Goal: Transaction & Acquisition: Purchase product/service

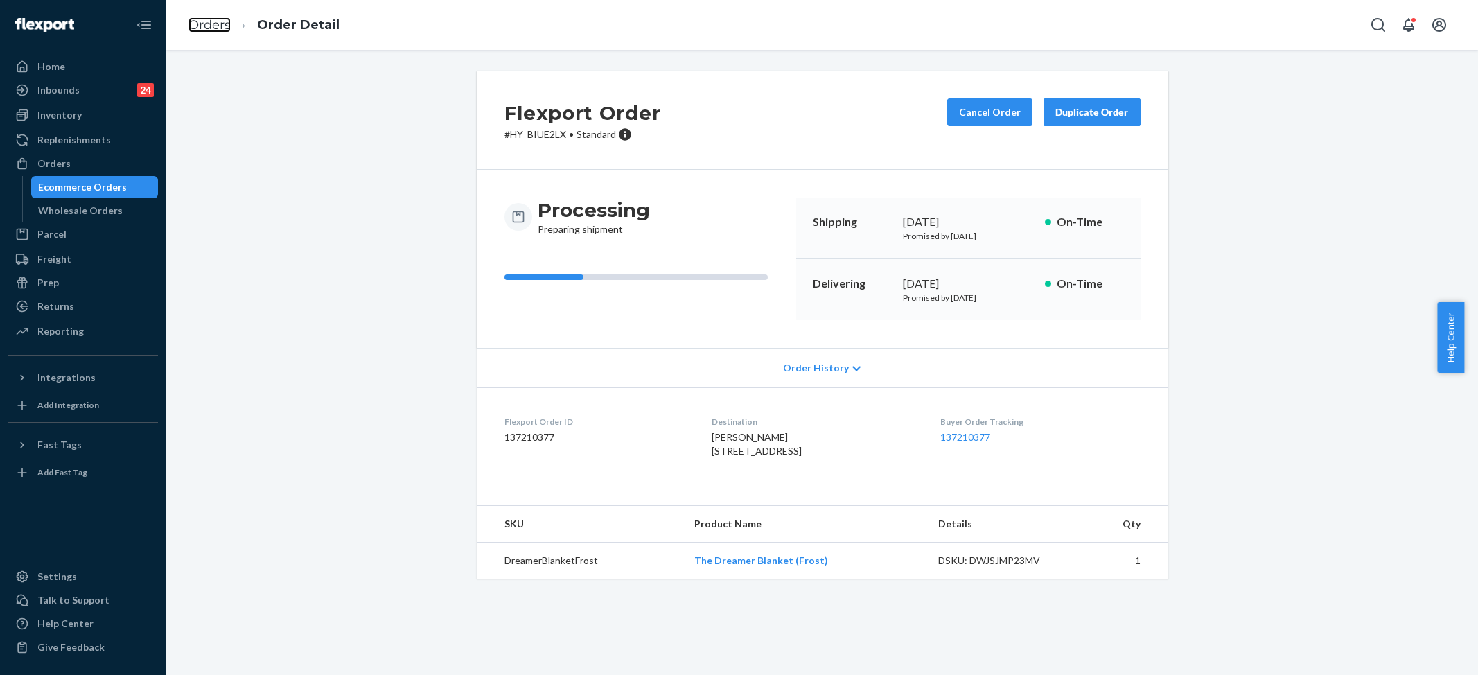
drag, startPoint x: 0, startPoint y: 0, endPoint x: 231, endPoint y: 57, distance: 238.3
click at [205, 18] on link "Orders" at bounding box center [209, 24] width 42 height 15
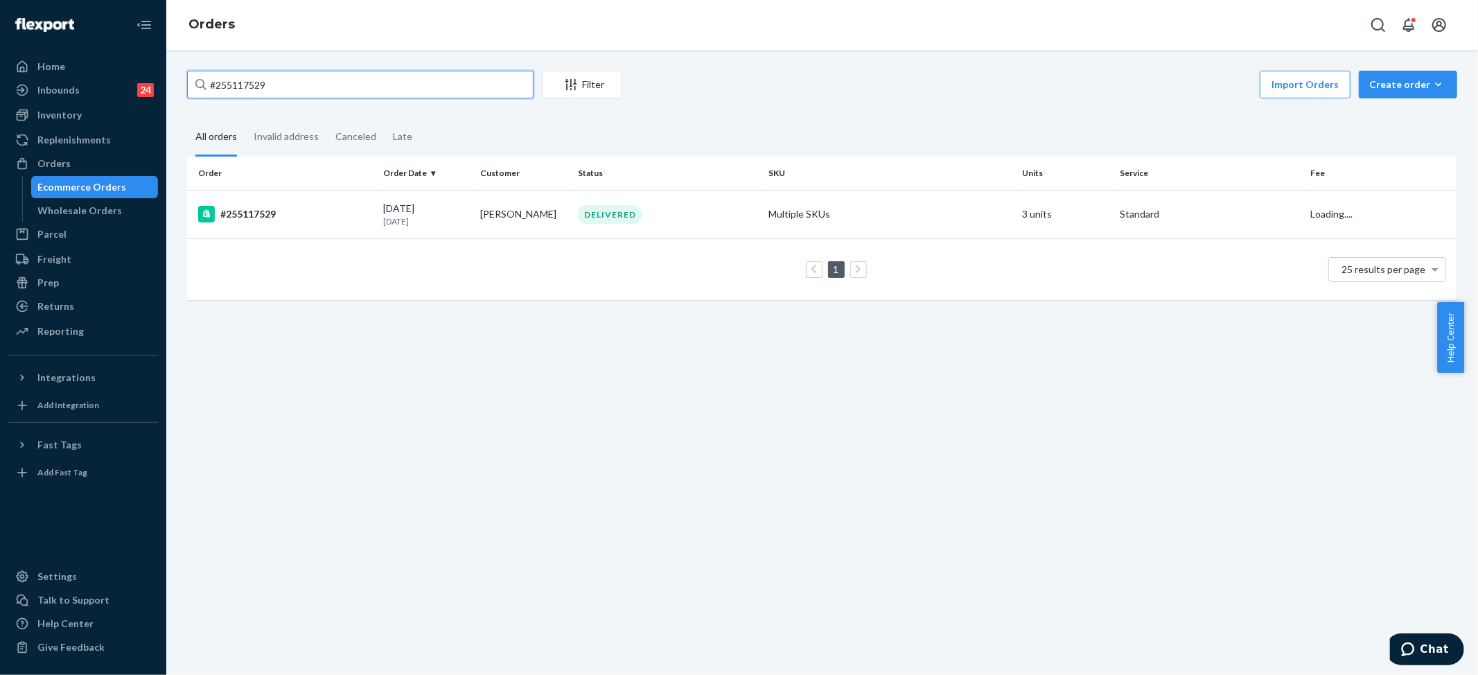
click at [234, 81] on input "#255117529" at bounding box center [360, 85] width 346 height 28
paste input "4561415"
type input "#254561415"
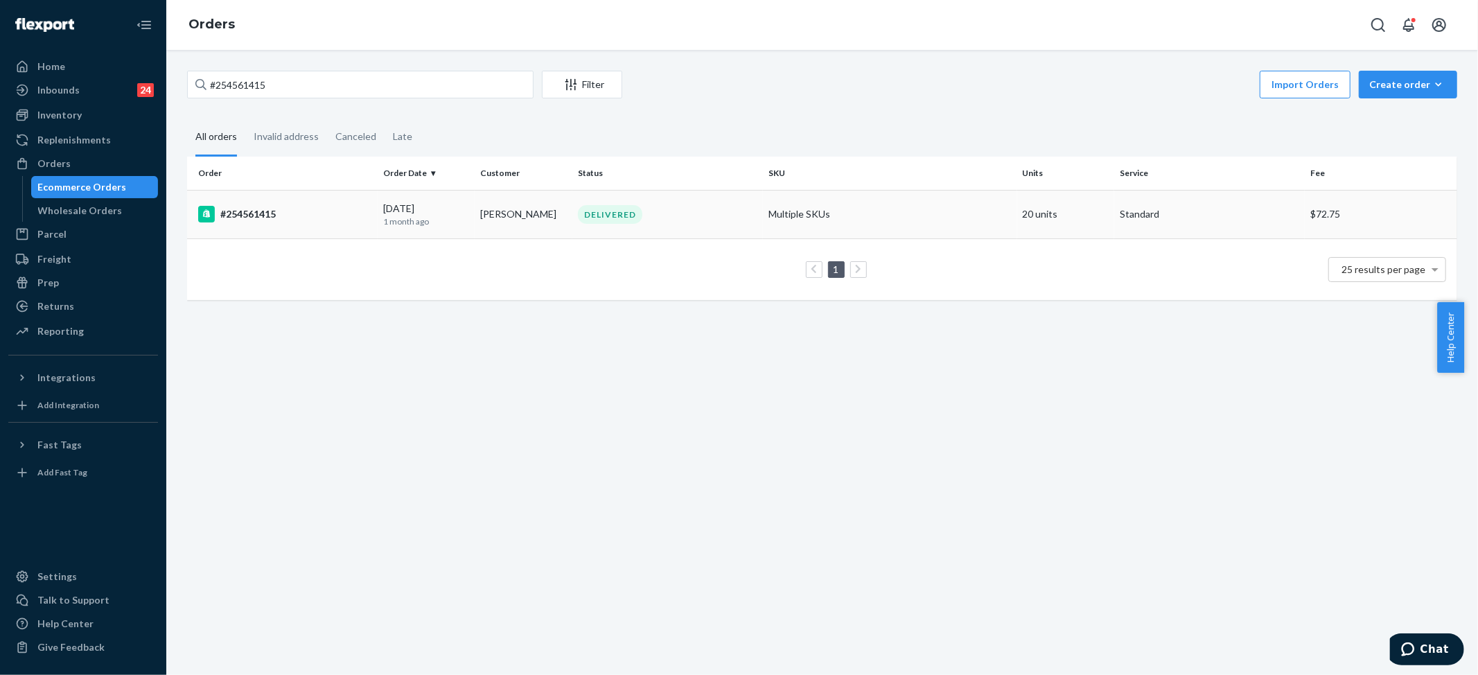
click at [820, 208] on td "Multiple SKUs" at bounding box center [890, 214] width 254 height 49
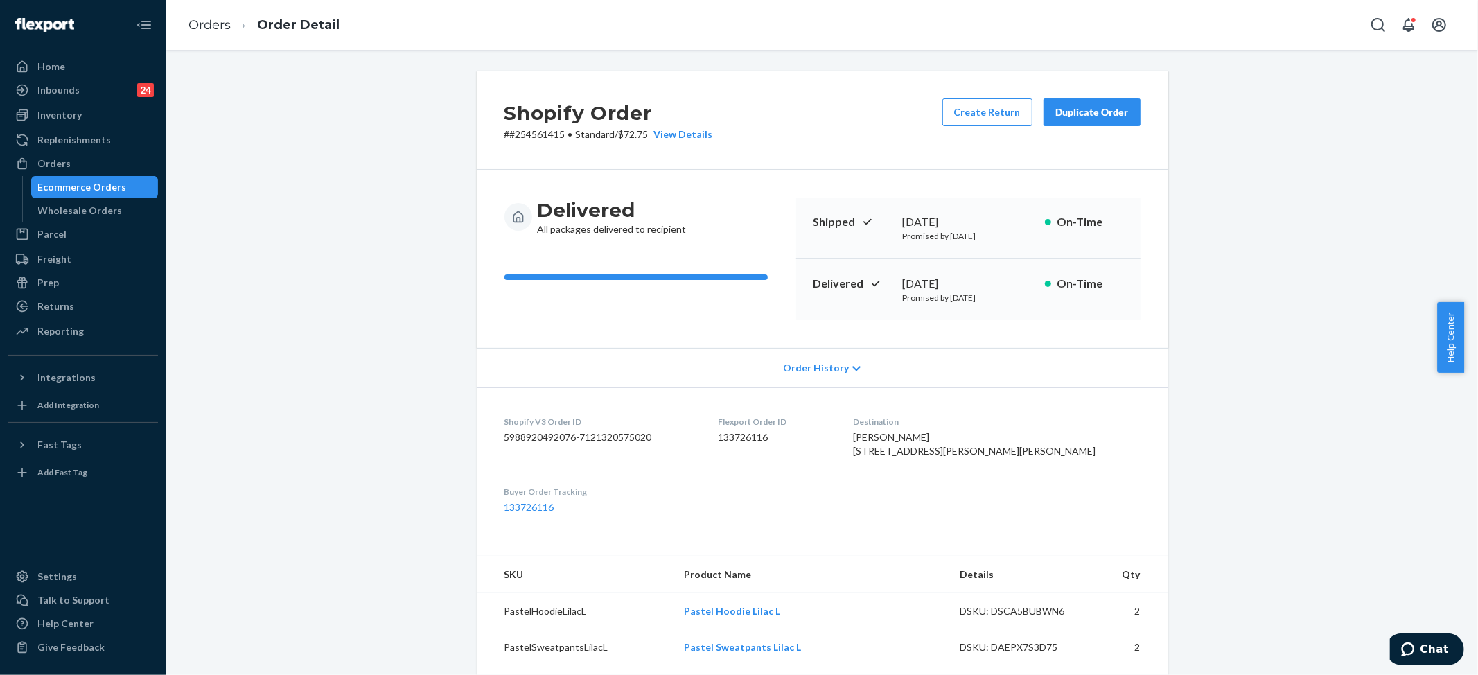
click at [1082, 170] on div "Delivered All packages delivered to recipient Shipped [DATE] Promised by [DATE]…" at bounding box center [823, 259] width 692 height 178
click at [1075, 111] on div "Duplicate Order" at bounding box center [1091, 112] width 73 height 14
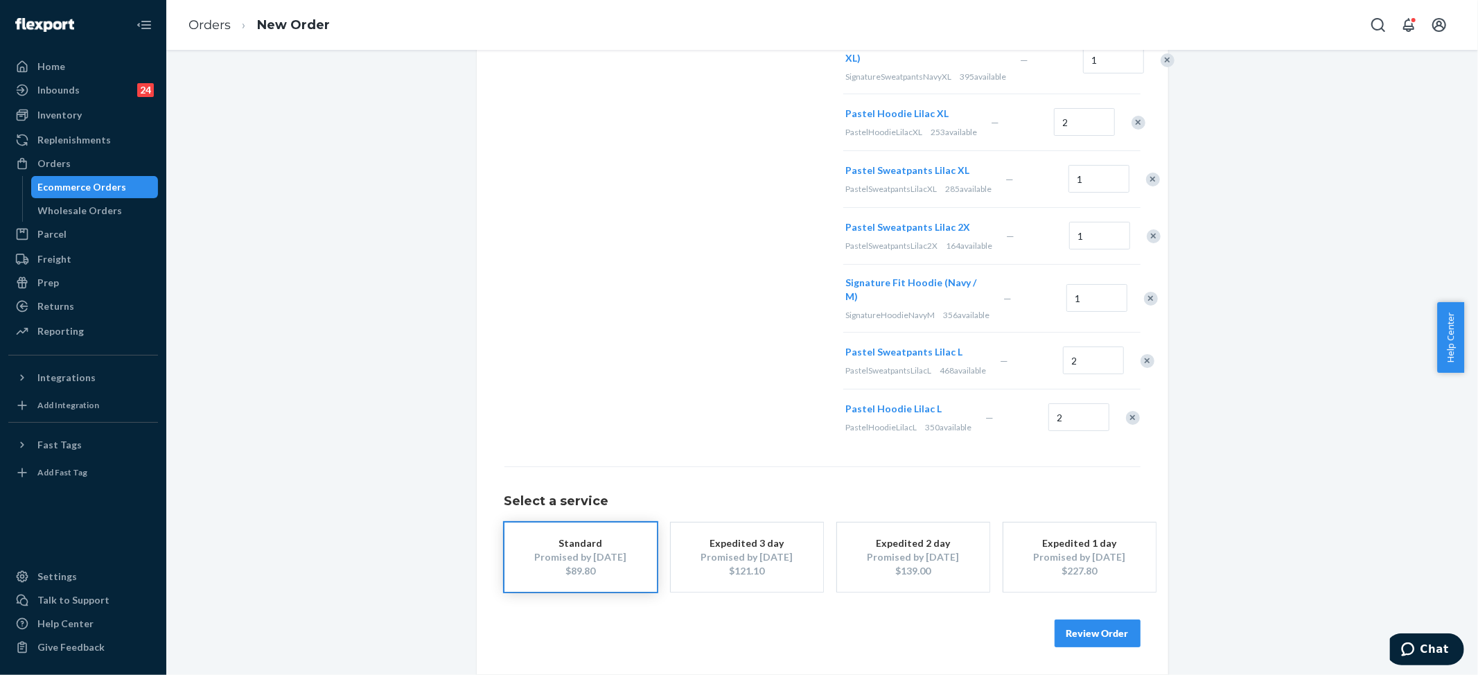
scroll to position [931, 0]
click at [1126, 414] on div "Remove Item" at bounding box center [1133, 418] width 14 height 14
click at [1141, 413] on div "Remove Item" at bounding box center [1148, 418] width 14 height 14
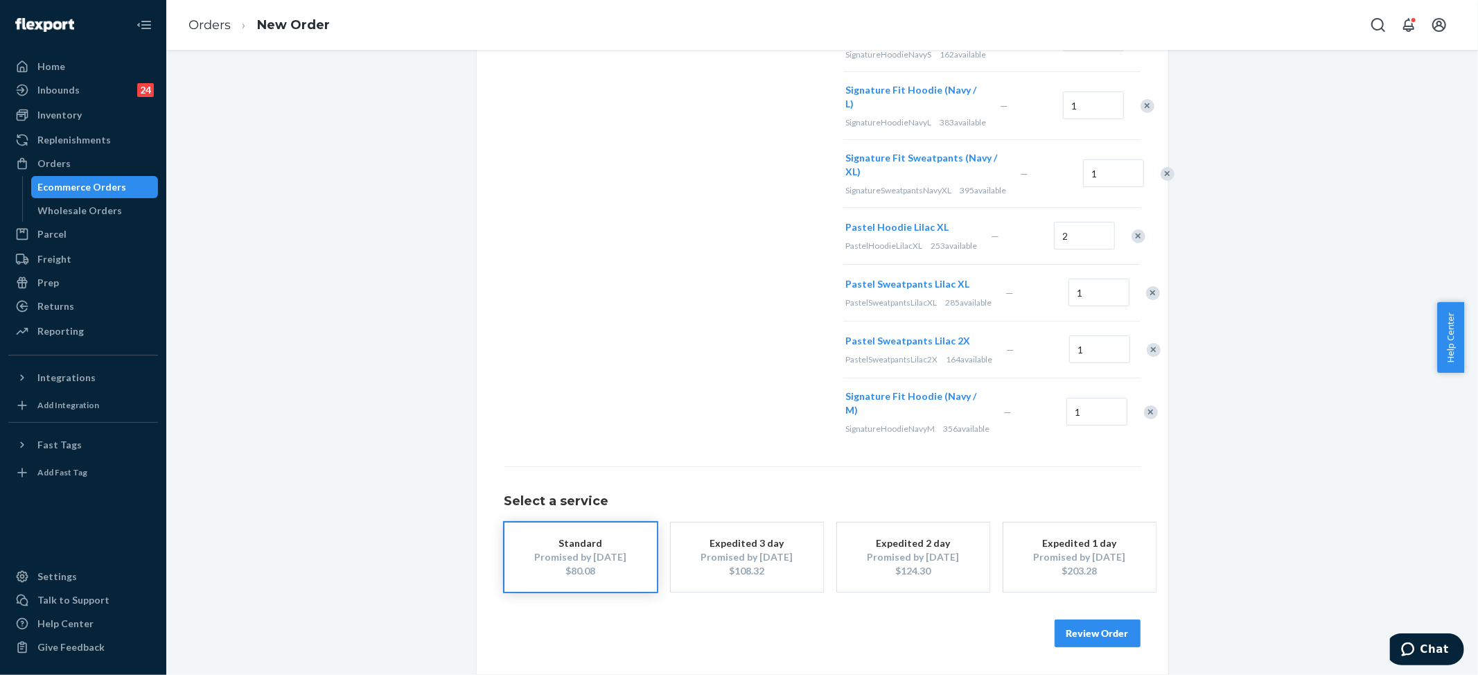
scroll to position [799, 0]
click at [1146, 286] on div "Remove Item" at bounding box center [1153, 293] width 14 height 14
click at [1132, 286] on div "Remove Item" at bounding box center [1139, 293] width 14 height 14
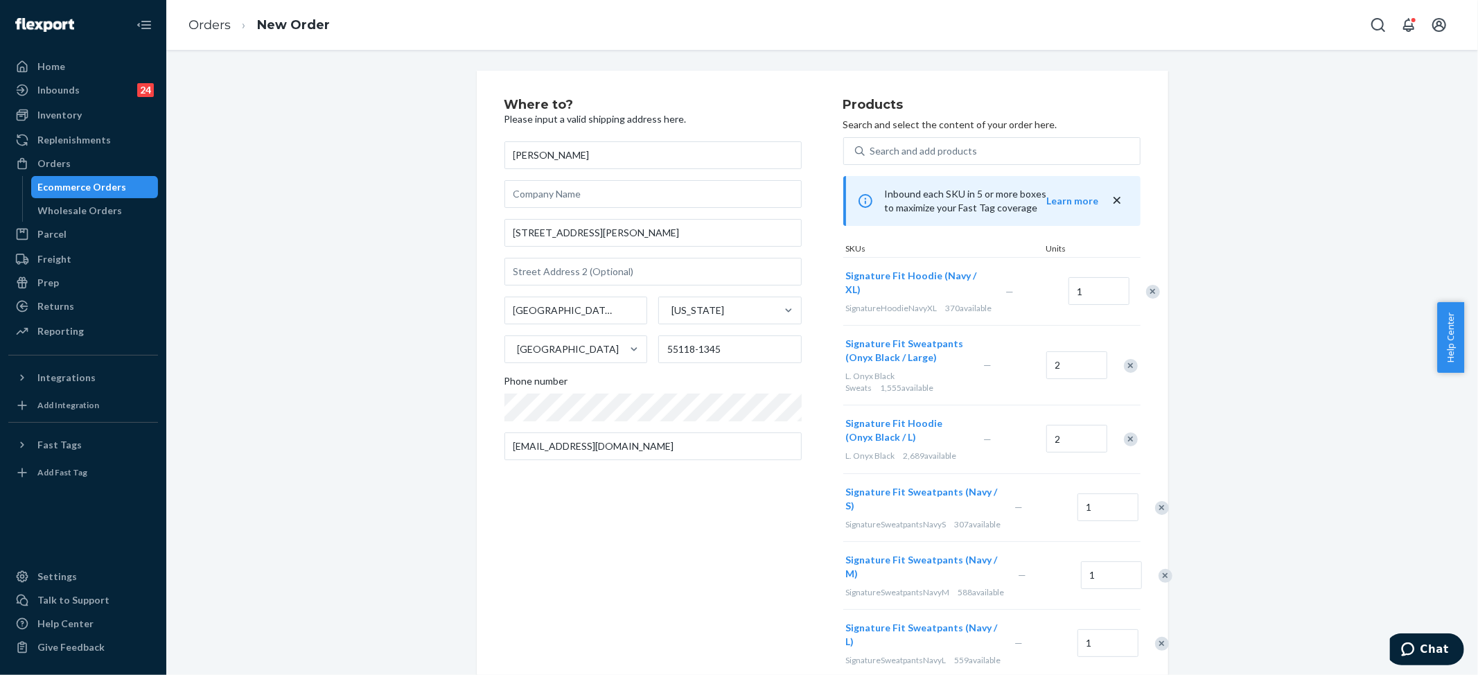
scroll to position [92, 0]
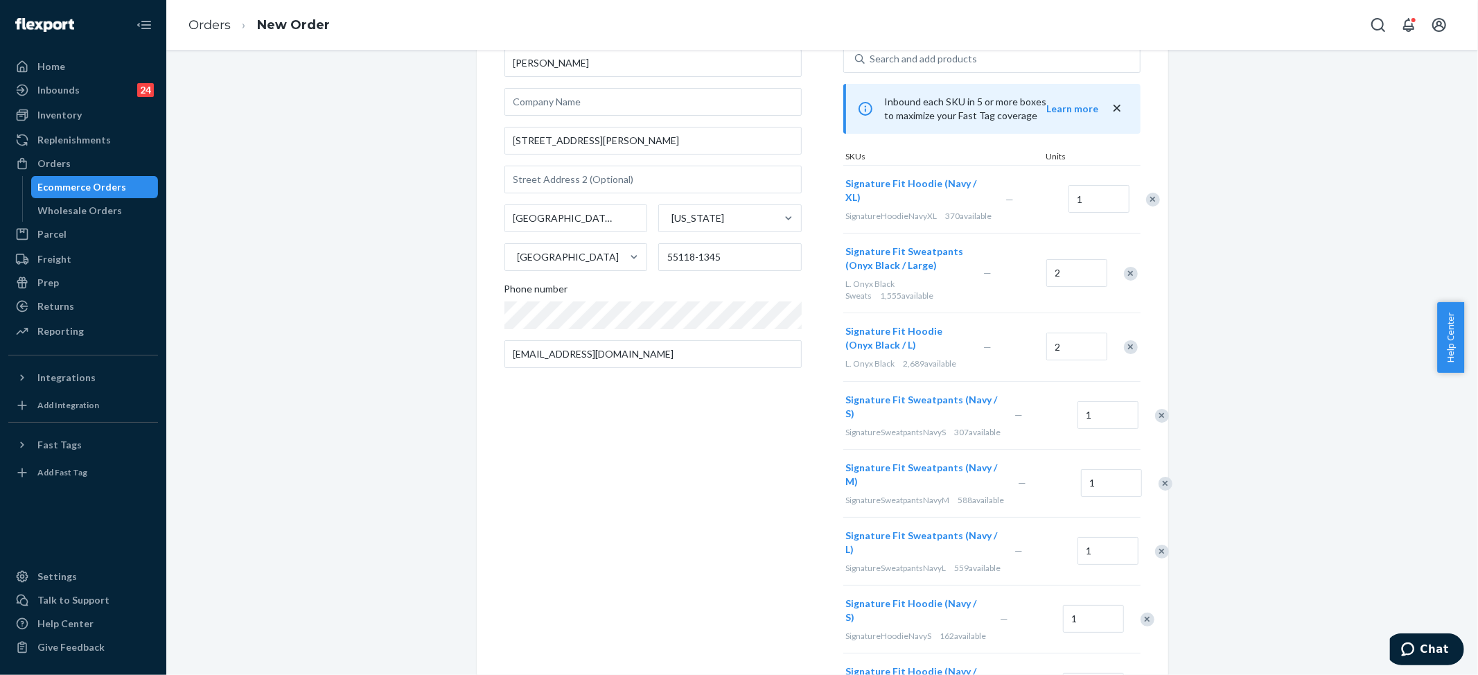
click at [1127, 281] on div "Remove Item" at bounding box center [1131, 274] width 14 height 14
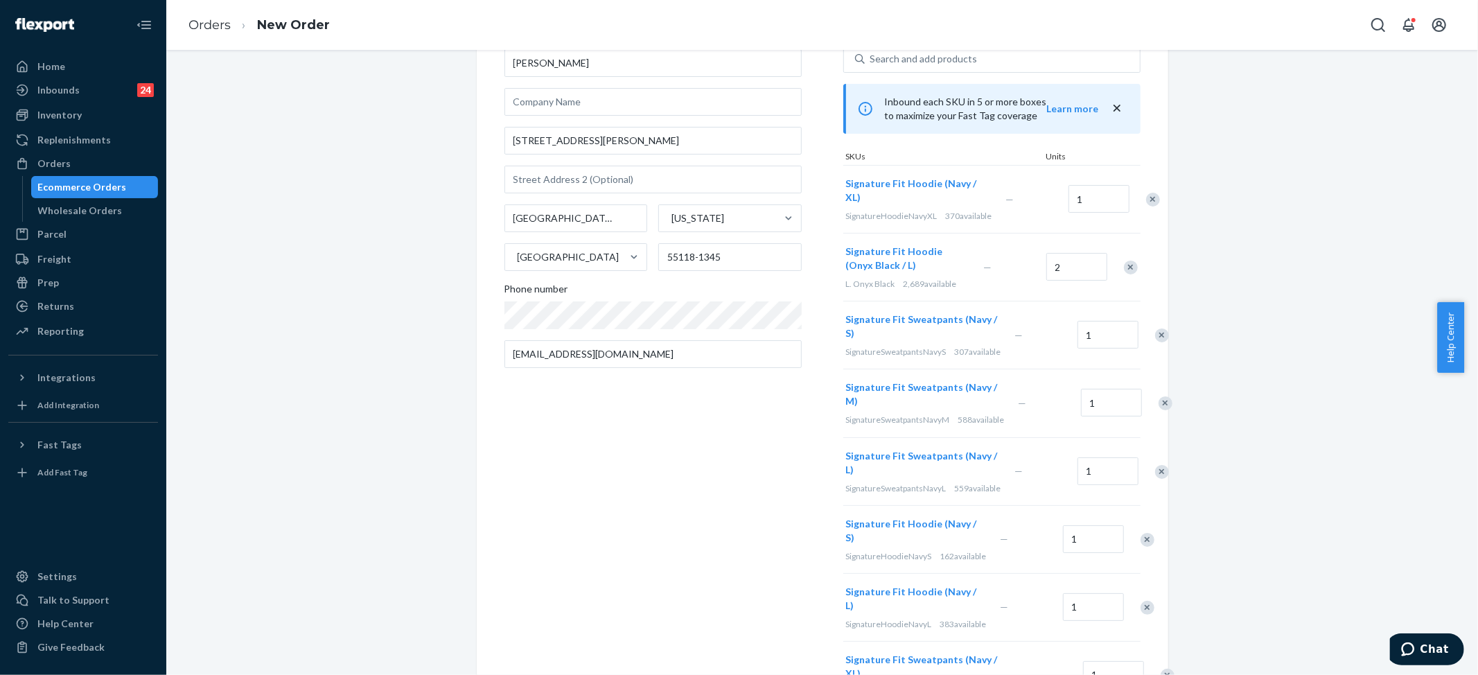
click at [1155, 342] on div "Remove Item" at bounding box center [1162, 335] width 14 height 14
click at [1159, 342] on div "Remove Item" at bounding box center [1166, 335] width 14 height 14
click at [1141, 410] on div "Remove Item" at bounding box center [1148, 403] width 14 height 14
click at [1147, 541] on div "Remove Item" at bounding box center [1154, 534] width 14 height 14
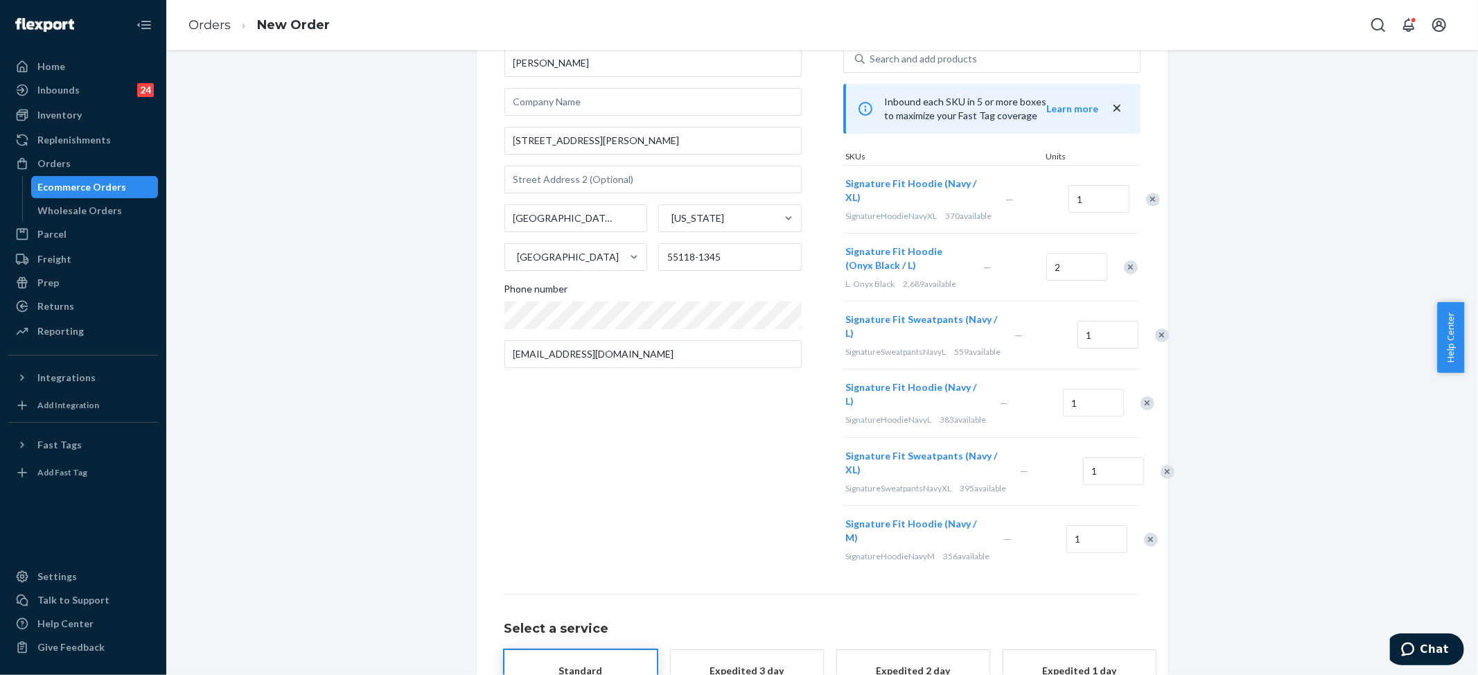
click at [1144, 547] on div "Remove Item" at bounding box center [1151, 540] width 14 height 14
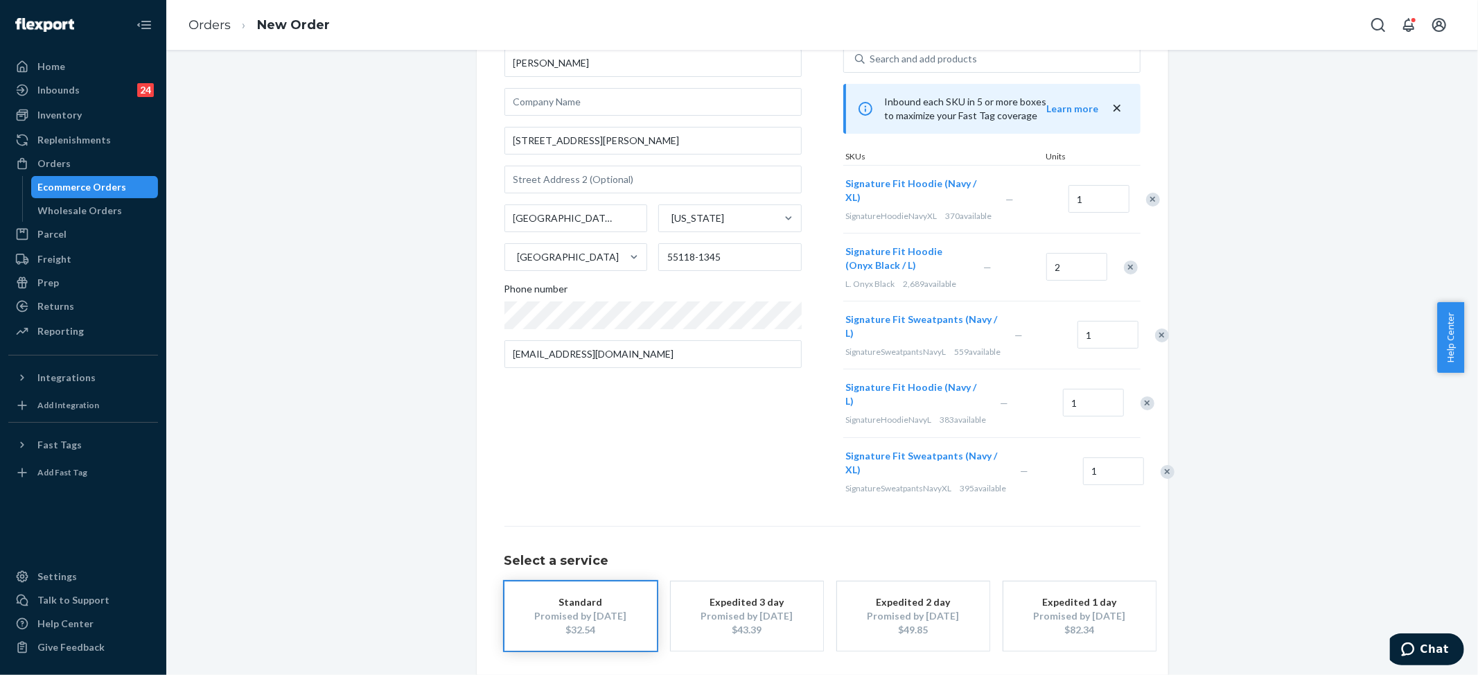
click at [1252, 450] on div "Where to? Please input a valid shipping address here. [PERSON_NAME] [STREET_ADD…" at bounding box center [822, 356] width 1291 height 755
drag, startPoint x: 869, startPoint y: 195, endPoint x: 829, endPoint y: 183, distance: 41.4
click at [829, 183] on div "Where to? Please input a valid shipping address here. [PERSON_NAME] [STREET_ADD…" at bounding box center [822, 255] width 636 height 499
drag, startPoint x: 863, startPoint y: 425, endPoint x: 834, endPoint y: 405, distance: 35.8
click at [834, 405] on div "Where to? Please input a valid shipping address here. [PERSON_NAME] [STREET_ADD…" at bounding box center [822, 255] width 636 height 499
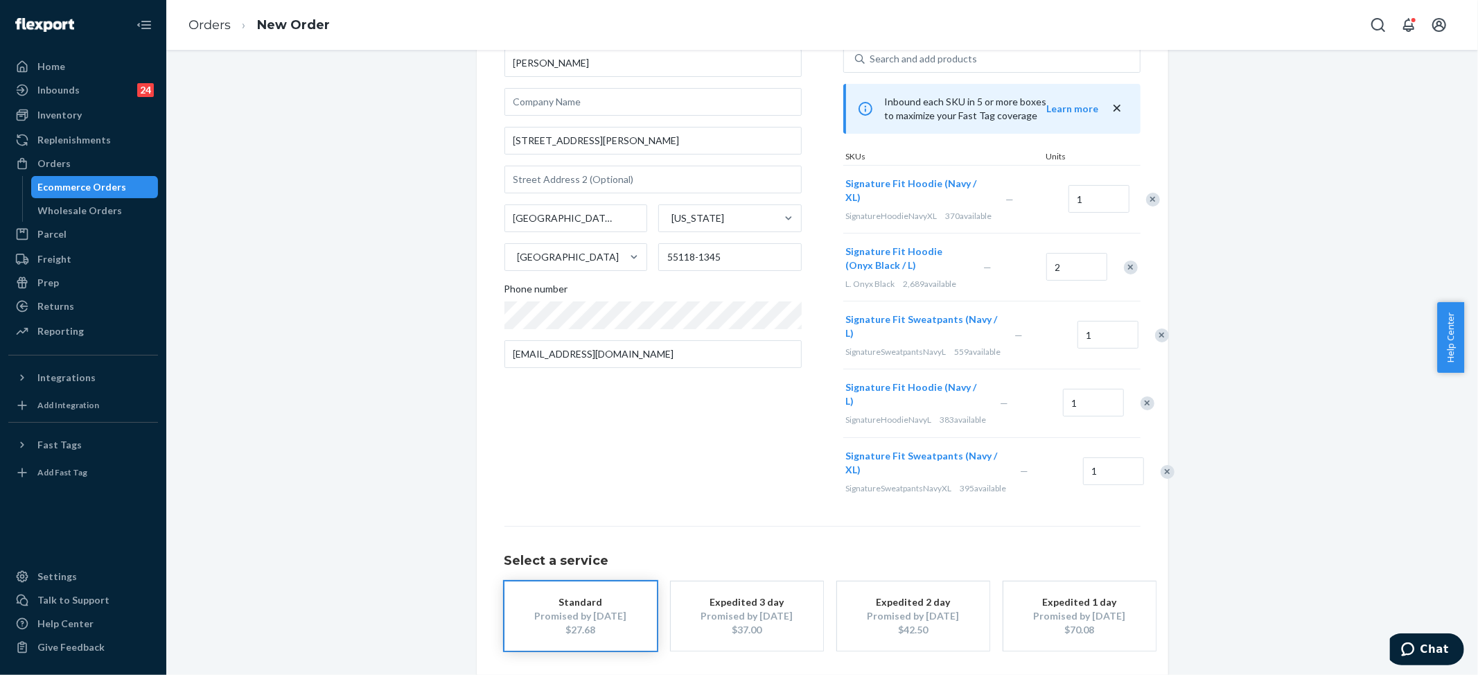
drag, startPoint x: 1123, startPoint y: 517, endPoint x: 1123, endPoint y: 504, distance: 12.5
click at [1161, 479] on div "Remove Item" at bounding box center [1168, 472] width 14 height 14
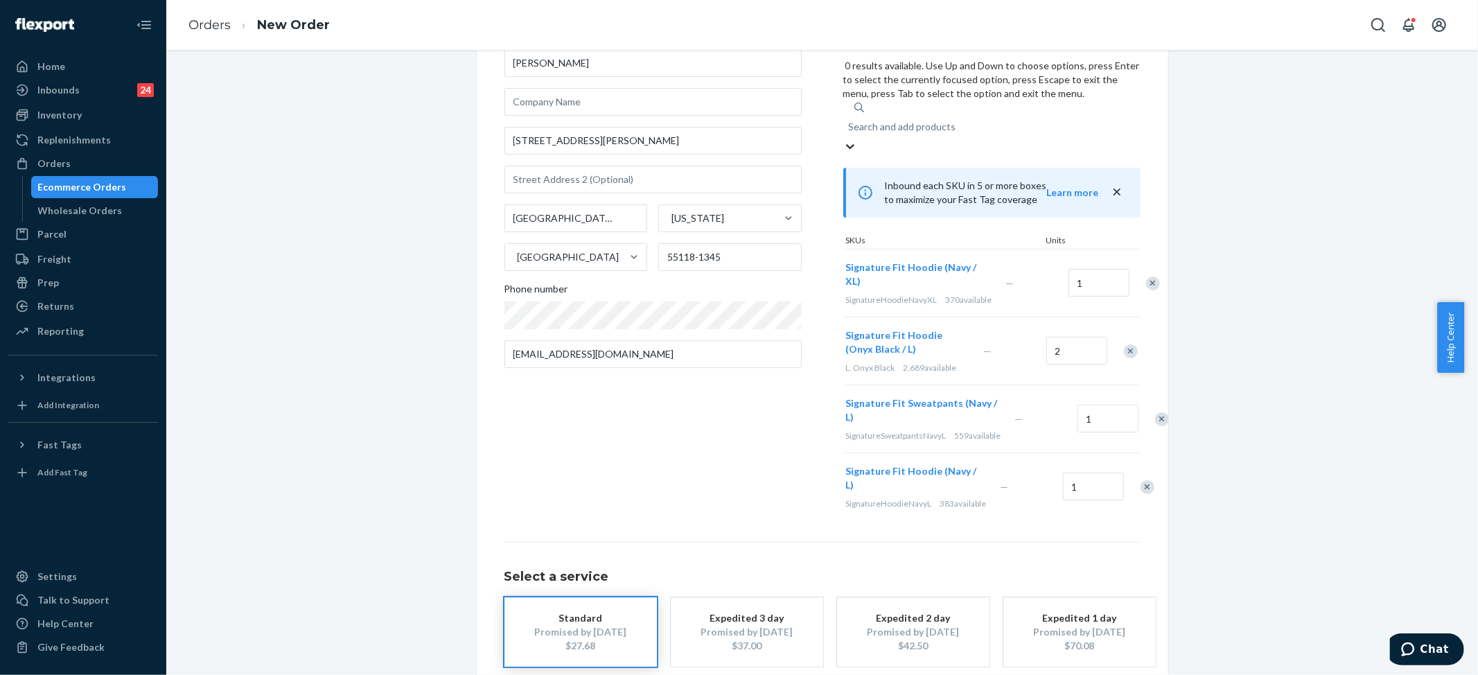
click at [921, 120] on div "Search and add products" at bounding box center [902, 127] width 107 height 14
click at [850, 120] on input "0 results available. Use Up and Down to choose options, press Enter to select t…" at bounding box center [849, 127] width 1 height 14
paste input "Signature Hoodie Navy / XL"
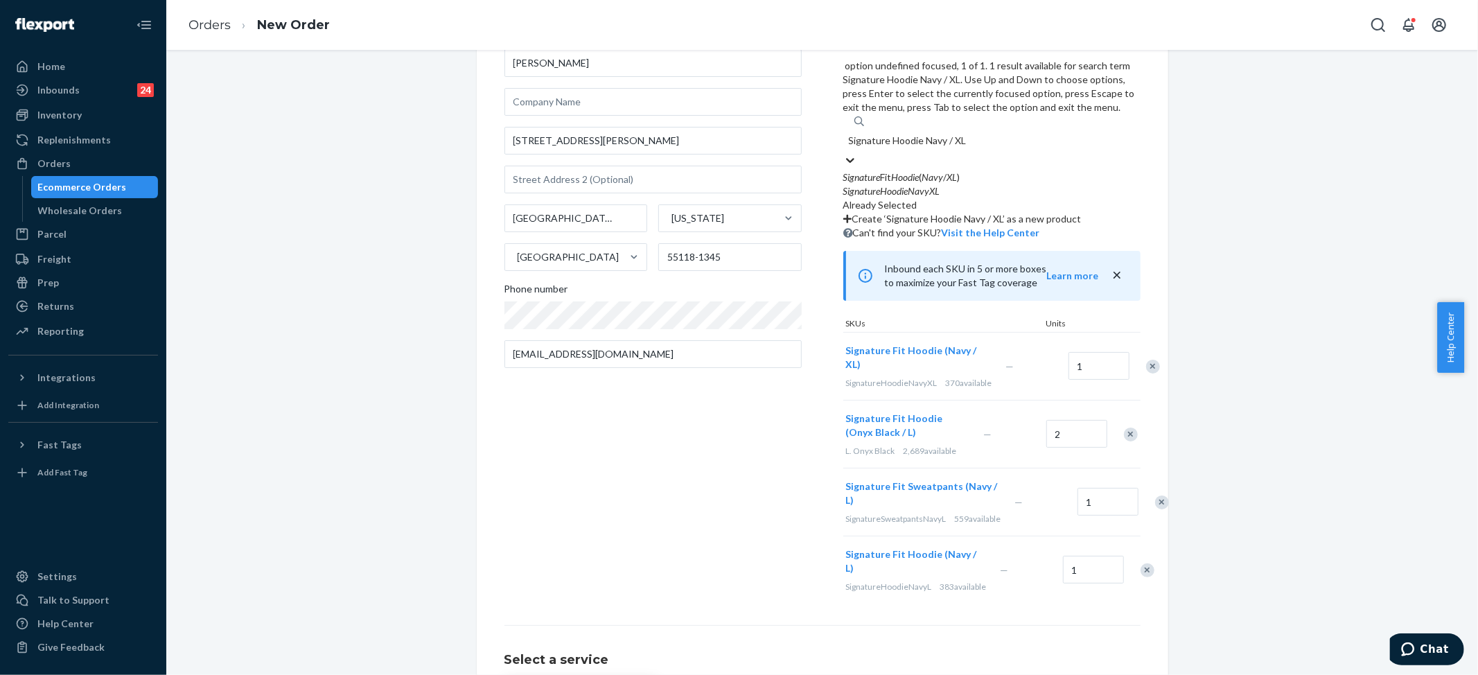
click at [934, 185] on em "SignatureHoodieNavyXL" at bounding box center [891, 191] width 97 height 12
click at [934, 134] on input "Signature Hoodie Navy / XL" at bounding box center [908, 141] width 118 height 14
type input "Signature Hoodie Navy / XL"
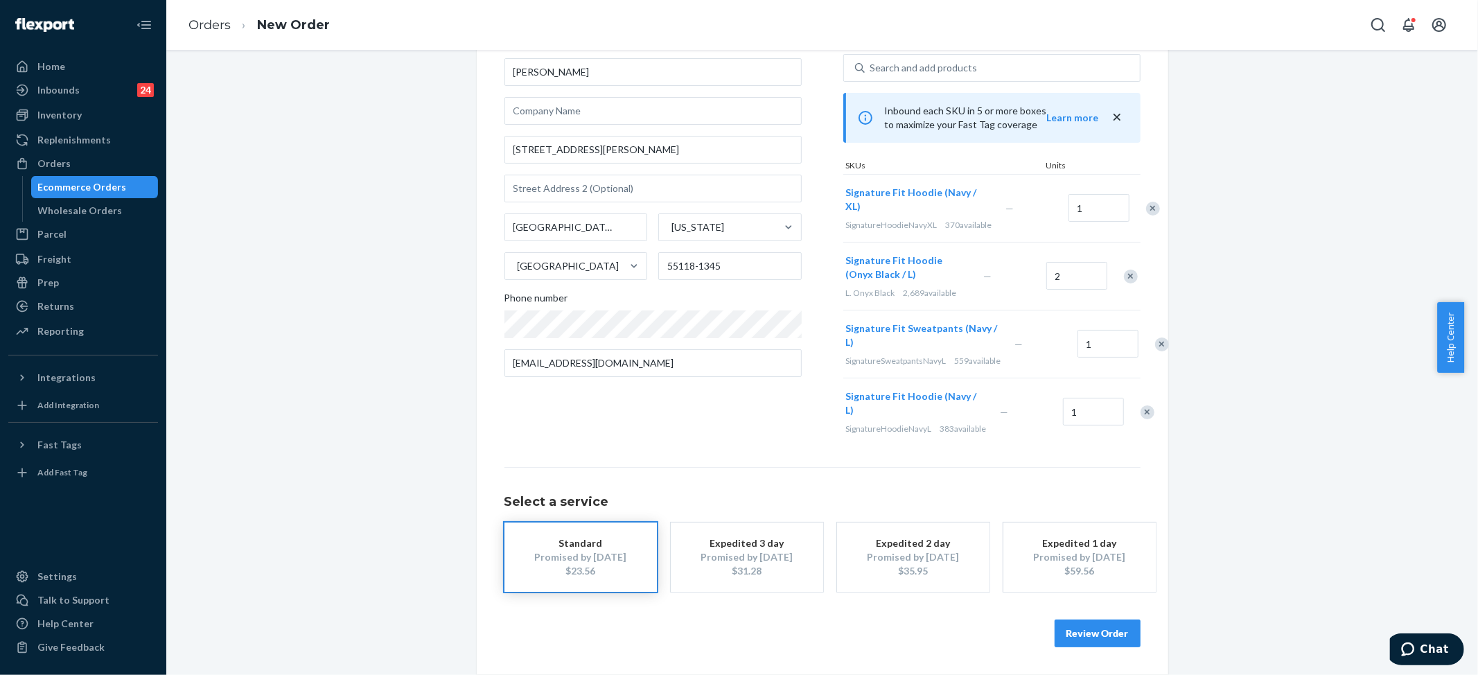
click at [1223, 264] on div "Where to? Please input a valid shipping address here. [PERSON_NAME] [STREET_ADD…" at bounding box center [822, 331] width 1291 height 687
click at [1087, 647] on button "Review Order" at bounding box center [1098, 634] width 86 height 28
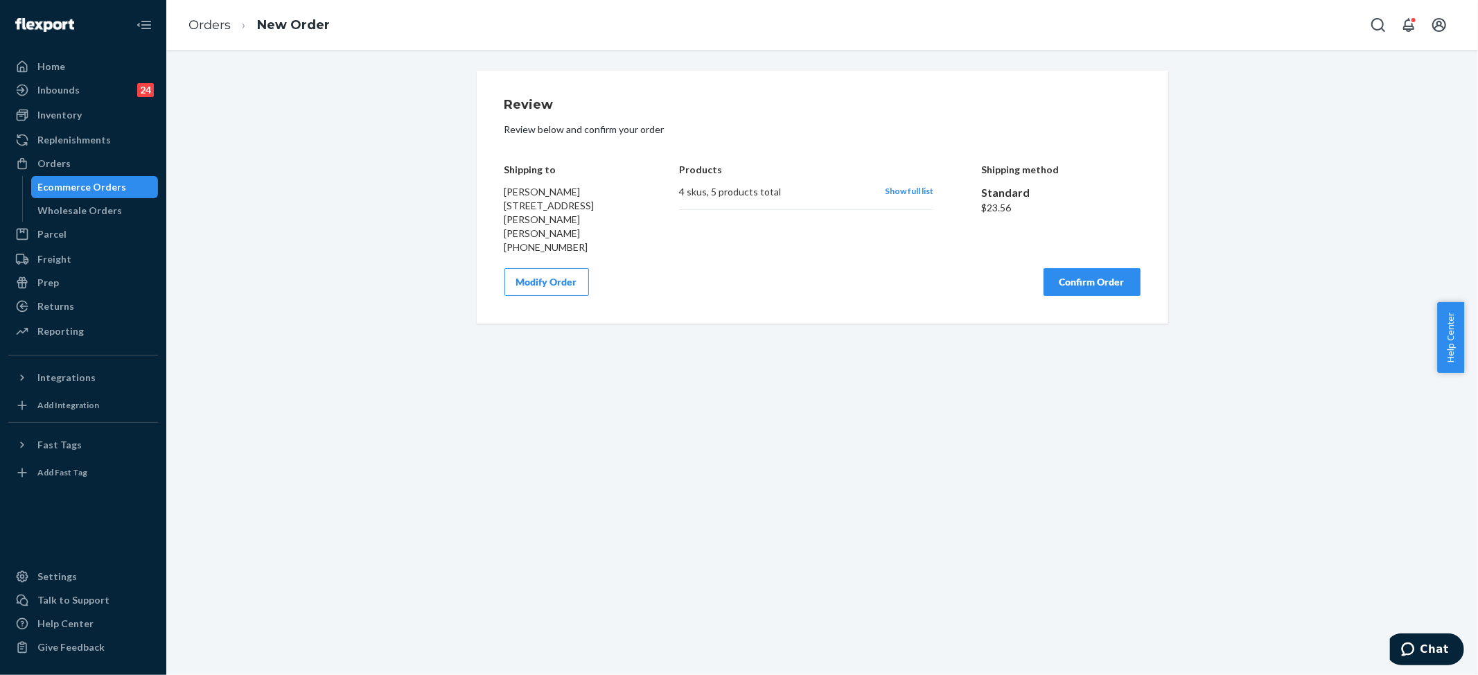
scroll to position [0, 0]
click at [1051, 275] on button "Confirm Order" at bounding box center [1092, 282] width 97 height 28
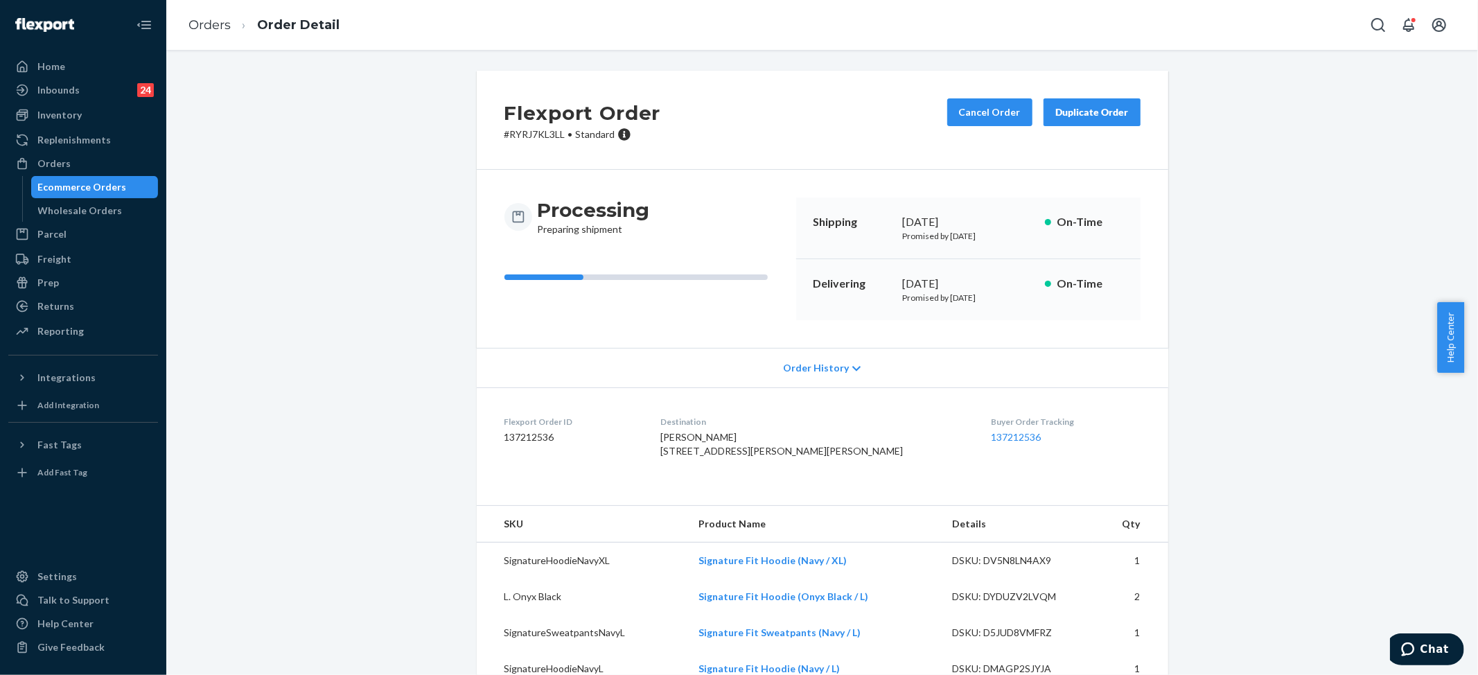
scroll to position [57, 0]
